Goal: Task Accomplishment & Management: Manage account settings

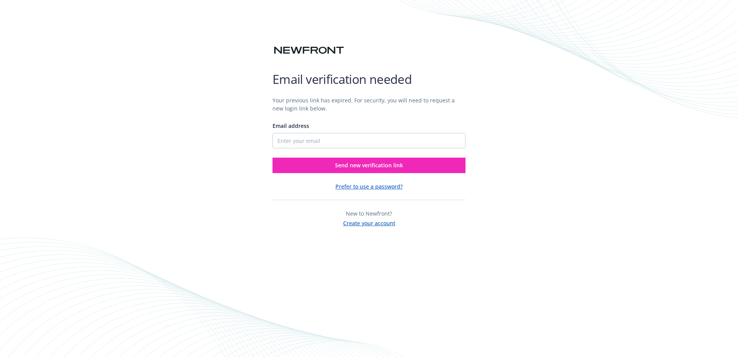
click at [317, 149] on div "Your previous link has expired. For security, you will need to request a new lo…" at bounding box center [369, 131] width 193 height 83
click at [310, 142] on input "Email address" at bounding box center [369, 140] width 193 height 15
type input "robin.watson@southernland.com"
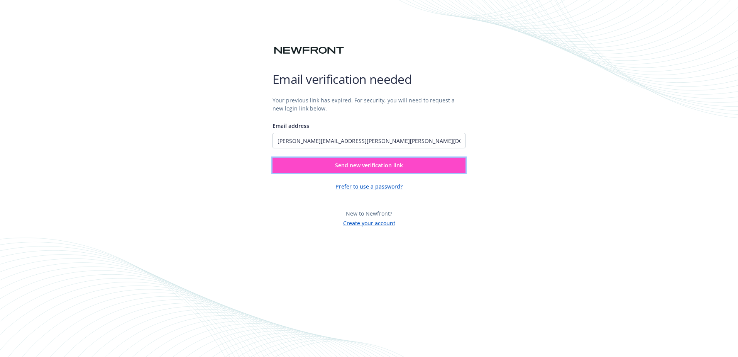
click at [373, 166] on span "Send new verification link" at bounding box center [369, 164] width 68 height 7
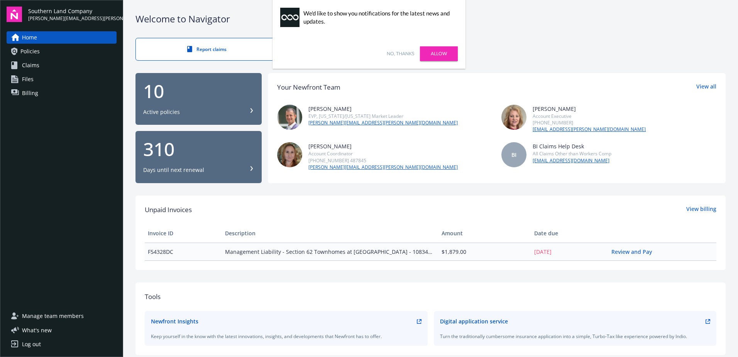
click at [401, 57] on link "No, thanks" at bounding box center [400, 53] width 27 height 7
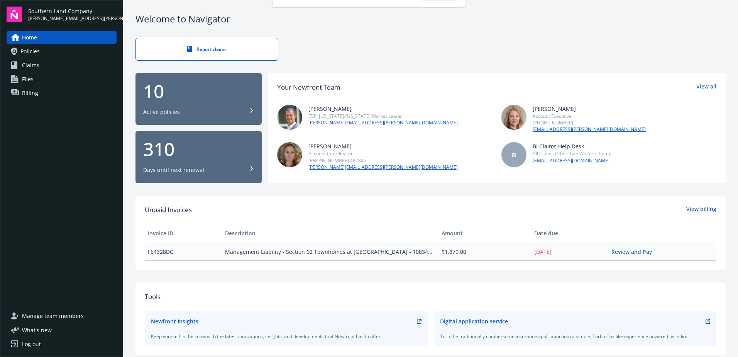
click at [214, 104] on div "10 Active policies" at bounding box center [198, 99] width 111 height 34
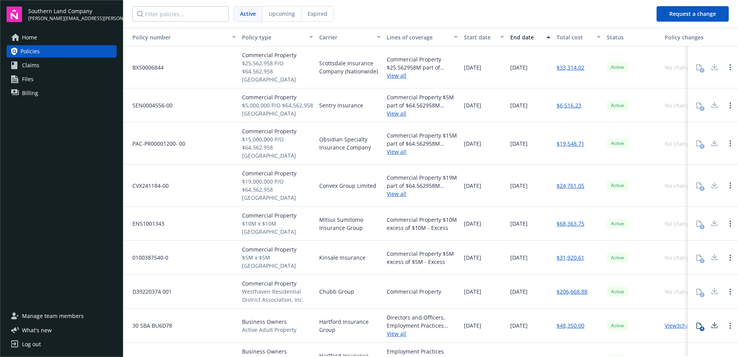
scroll to position [30, 0]
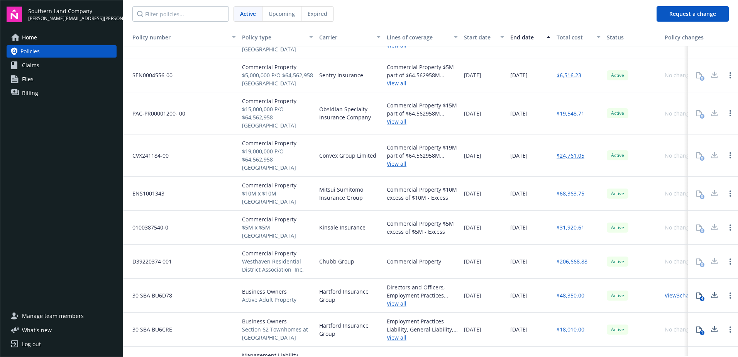
click at [712, 296] on icon at bounding box center [715, 297] width 6 height 2
click at [712, 292] on icon at bounding box center [714, 294] width 5 height 5
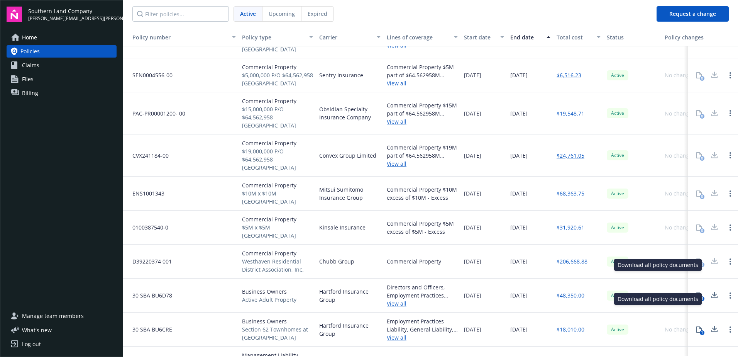
click at [712, 326] on icon at bounding box center [714, 328] width 5 height 5
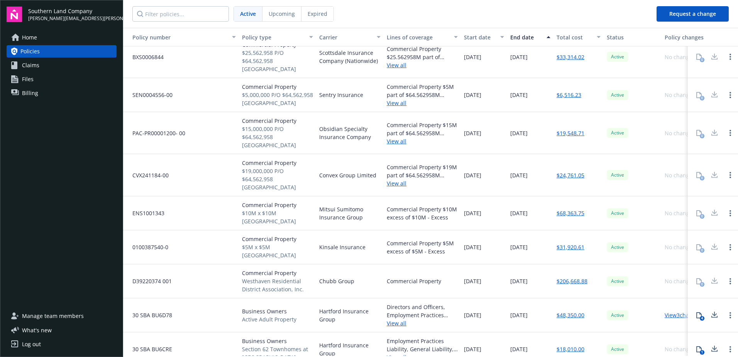
scroll to position [0, 0]
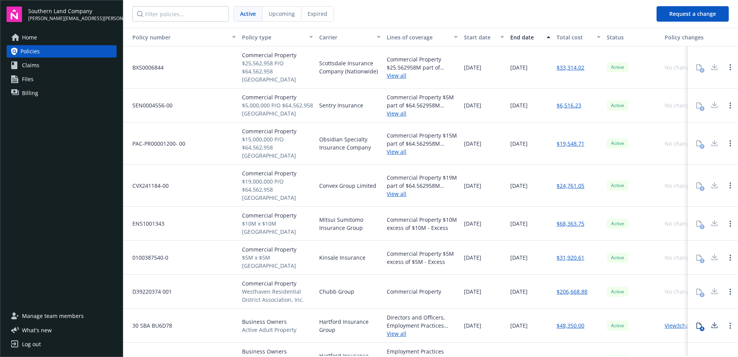
click at [696, 322] on icon at bounding box center [699, 325] width 6 height 6
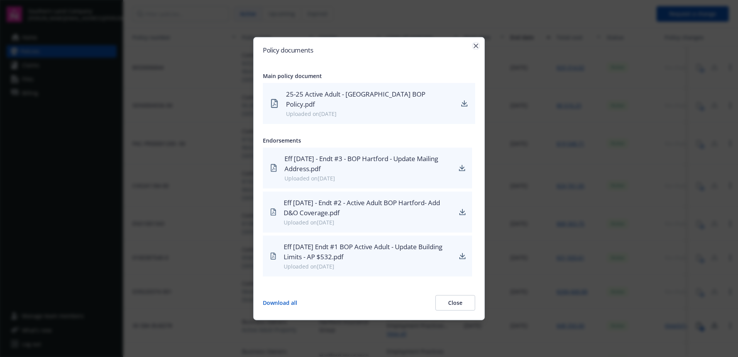
click at [476, 48] on icon "button" at bounding box center [476, 46] width 5 height 5
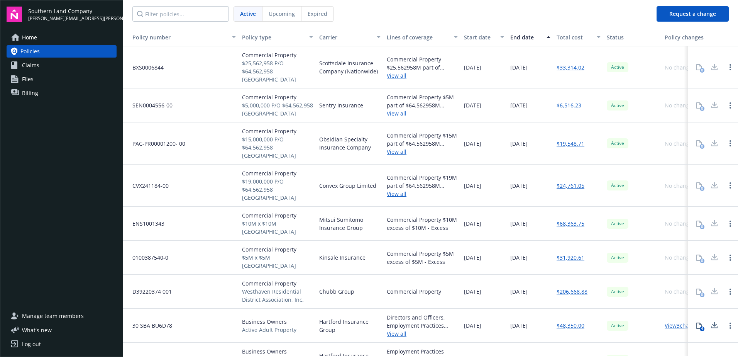
click at [622, 8] on nav "Active Upcoming Expired" at bounding box center [386, 14] width 527 height 28
click at [37, 62] on span "Claims" at bounding box center [30, 65] width 17 height 12
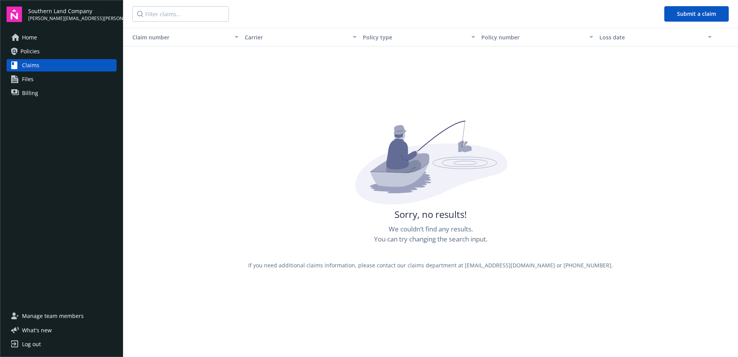
click at [40, 81] on link "Files" at bounding box center [62, 79] width 110 height 12
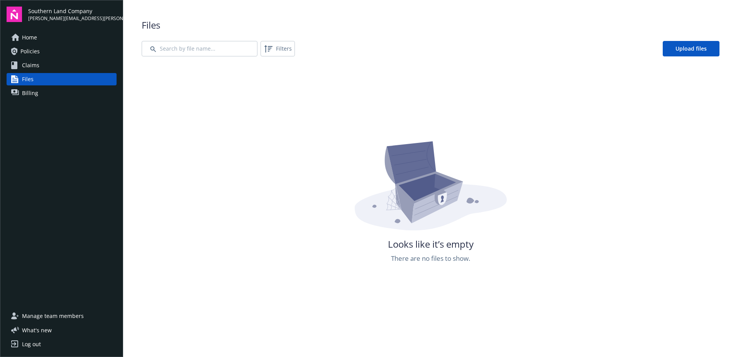
click at [47, 38] on link "Home" at bounding box center [62, 37] width 110 height 12
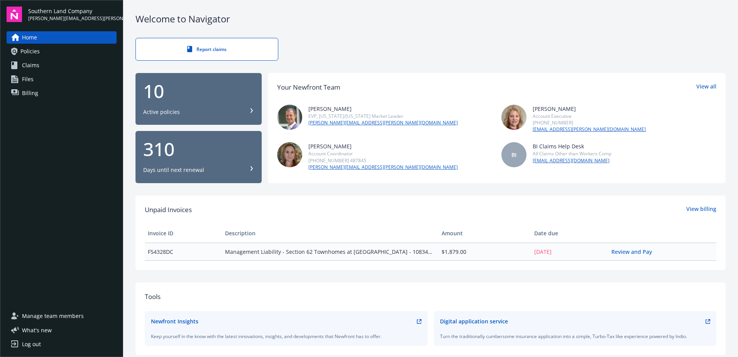
scroll to position [39, 0]
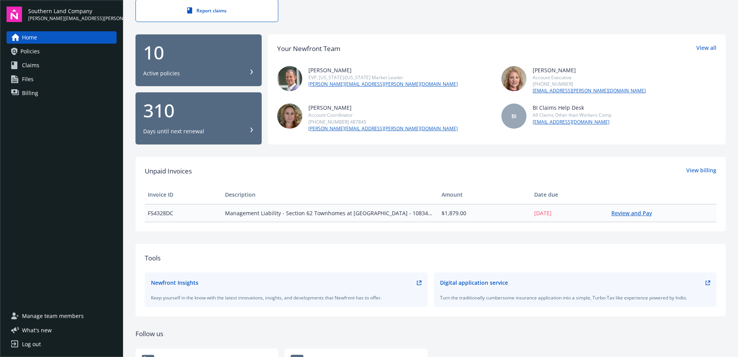
click at [612, 214] on link "Review and Pay" at bounding box center [635, 212] width 47 height 7
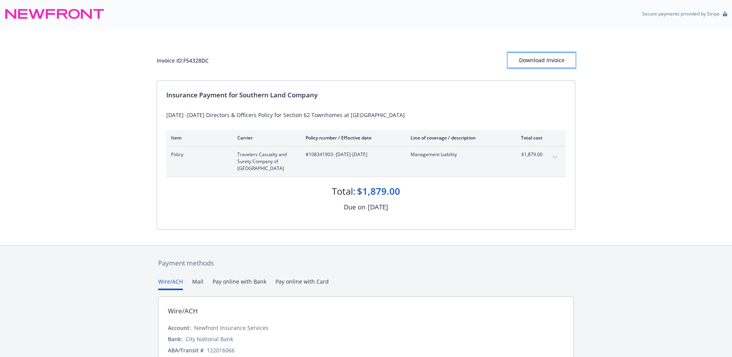
click at [548, 60] on div "Download Invoice" at bounding box center [542, 60] width 68 height 15
